Goal: Task Accomplishment & Management: Complete application form

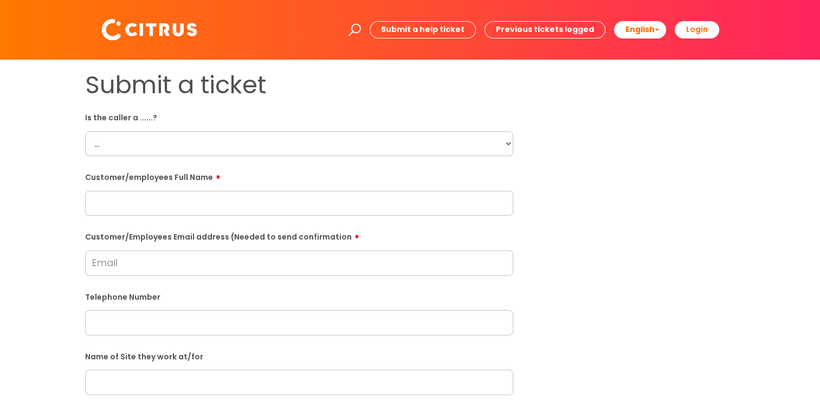
click at [503, 133] on select "... Citrus Customer Citrus Employee [DEMOGRAPHIC_DATA] Supplier" at bounding box center [299, 143] width 428 height 25
select select "Citrus Employee"
click at [85, 131] on select "... Citrus Customer Citrus Employee [DEMOGRAPHIC_DATA] Supplier" at bounding box center [299, 143] width 428 height 25
click at [180, 205] on input "text" at bounding box center [299, 203] width 428 height 25
paste input "[PERSON_NAME]"
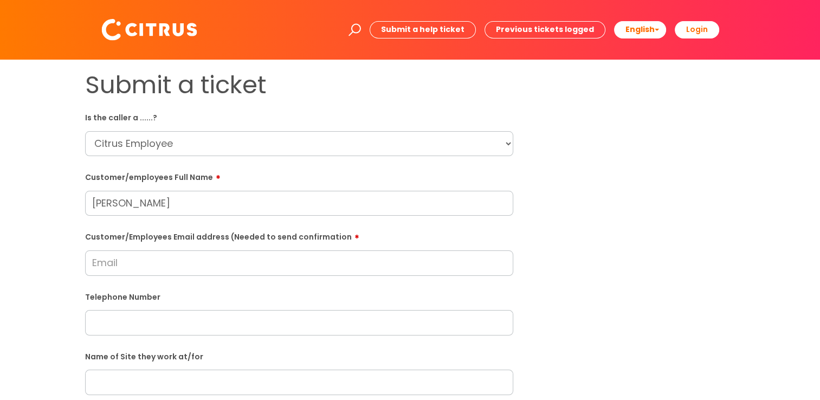
type input "[PERSON_NAME]"
click at [119, 263] on input "Customer/Employees Email address (Needed to send confirmation" at bounding box center [299, 262] width 428 height 25
paste input "[DOMAIN_NAME][EMAIL_ADDRESS][DOMAIN_NAME]"
type input "[DOMAIN_NAME][EMAIL_ADDRESS][DOMAIN_NAME]"
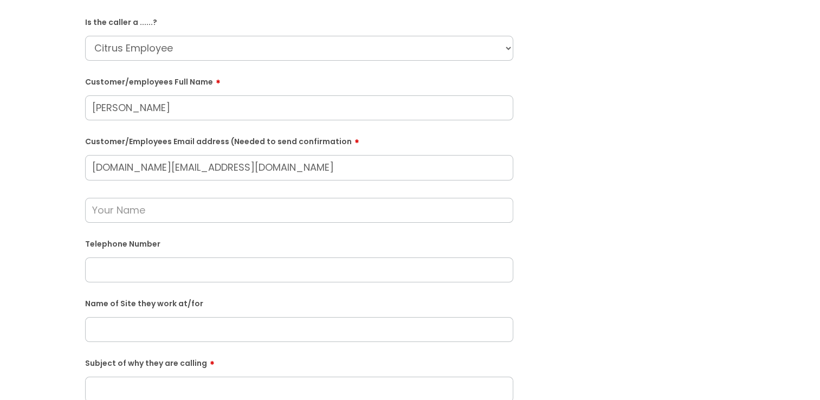
scroll to position [108, 0]
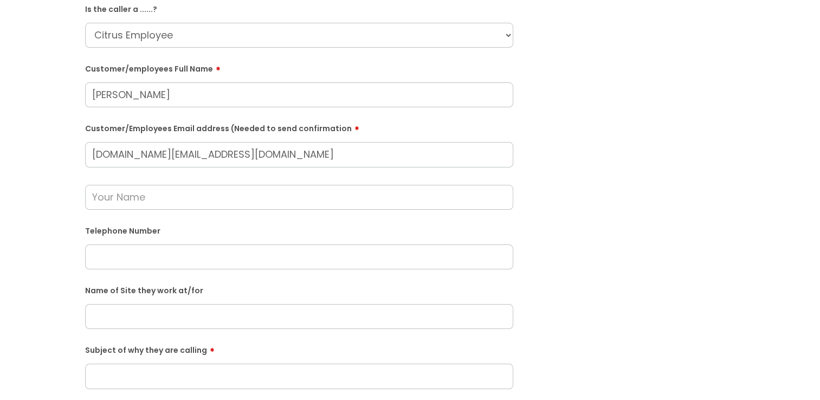
click at [133, 255] on input "text" at bounding box center [299, 256] width 428 height 25
paste input "07591174857"
type input "07591174857"
click at [140, 193] on input "text" at bounding box center [299, 197] width 428 height 25
type input "[PERSON_NAME]"
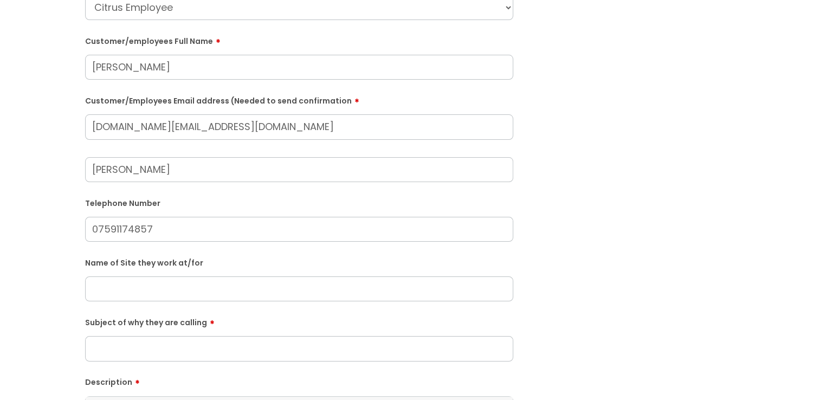
scroll to position [163, 0]
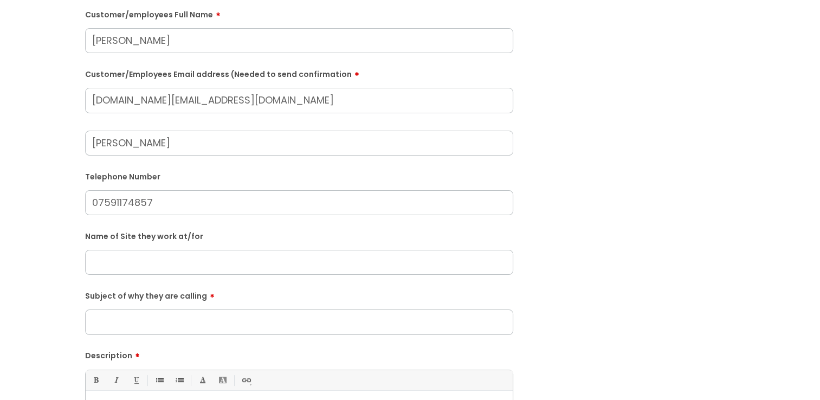
click at [120, 255] on input "text" at bounding box center [299, 262] width 428 height 25
paste input "Druids Heads in [GEOGRAPHIC_DATA]"
type input "Druids Heads in [GEOGRAPHIC_DATA]"
click at [147, 323] on input "Subject of why they are calling" at bounding box center [299, 321] width 428 height 25
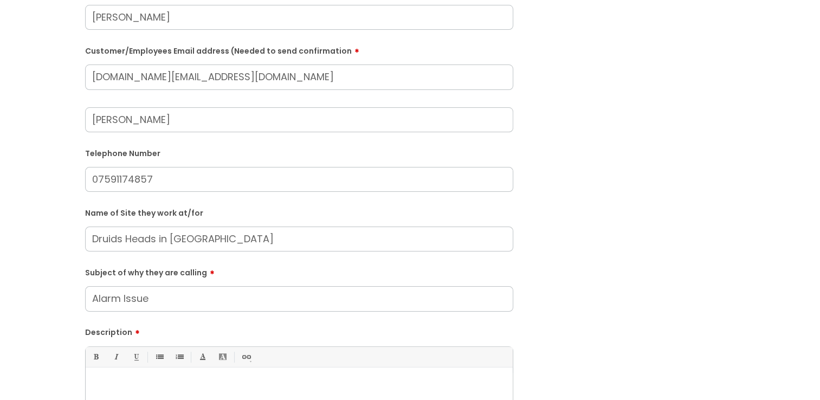
scroll to position [217, 0]
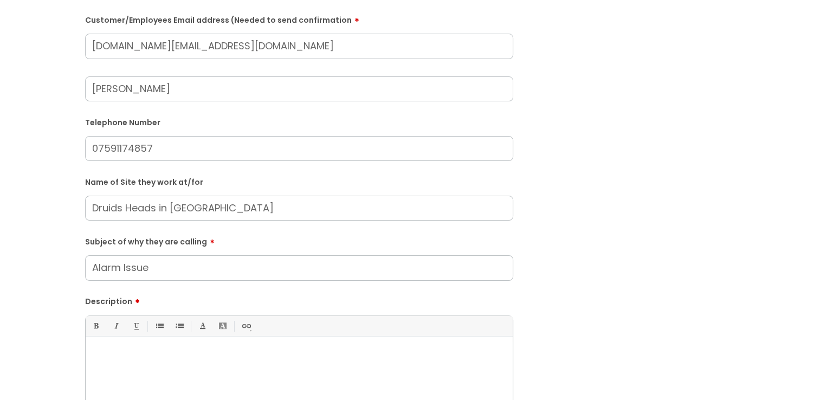
type input "Alarm Issue"
click at [152, 389] on div at bounding box center [299, 379] width 427 height 75
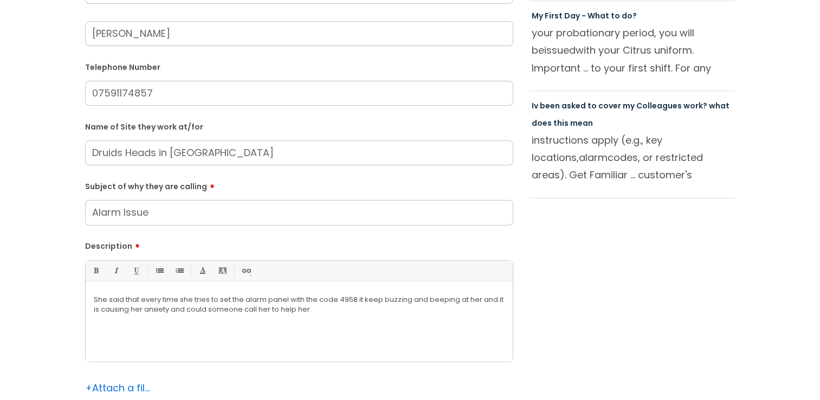
scroll to position [379, 0]
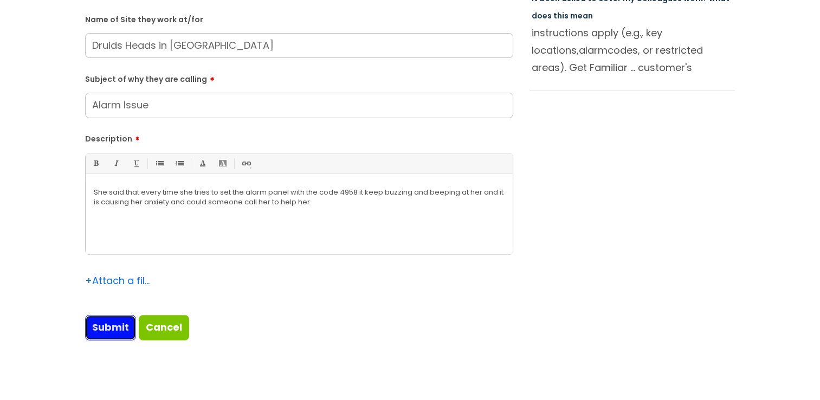
click at [113, 324] on input "Submit" at bounding box center [110, 327] width 51 height 25
type input "Please Wait..."
